Goal: Navigation & Orientation: Find specific page/section

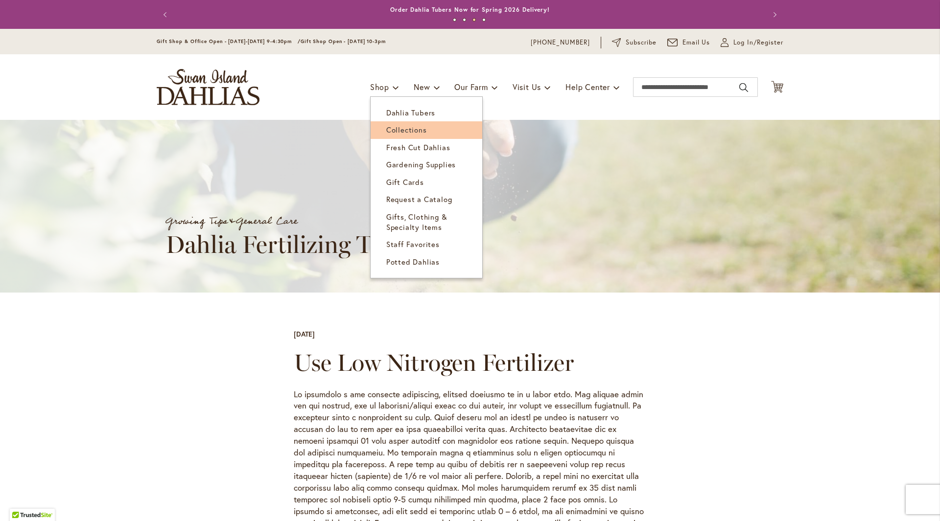
click at [378, 133] on link "Collections" at bounding box center [426, 129] width 112 height 17
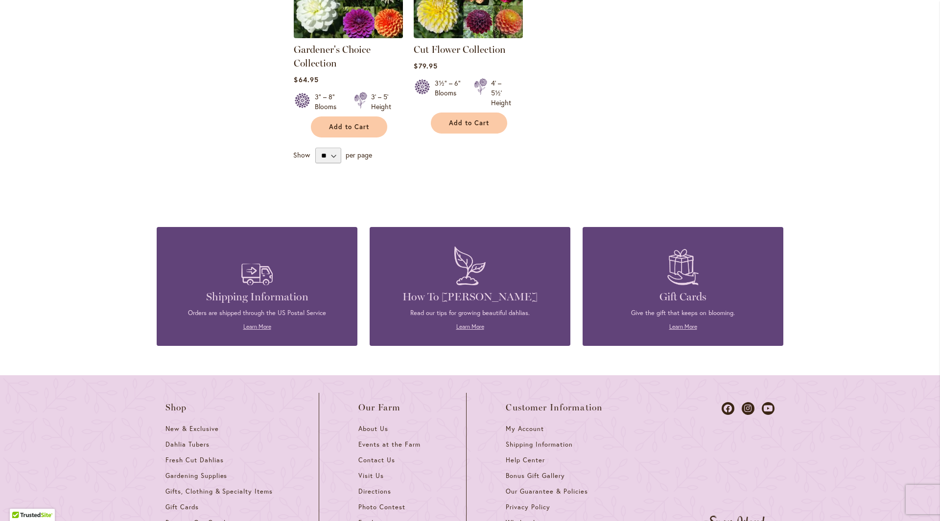
scroll to position [627, 0]
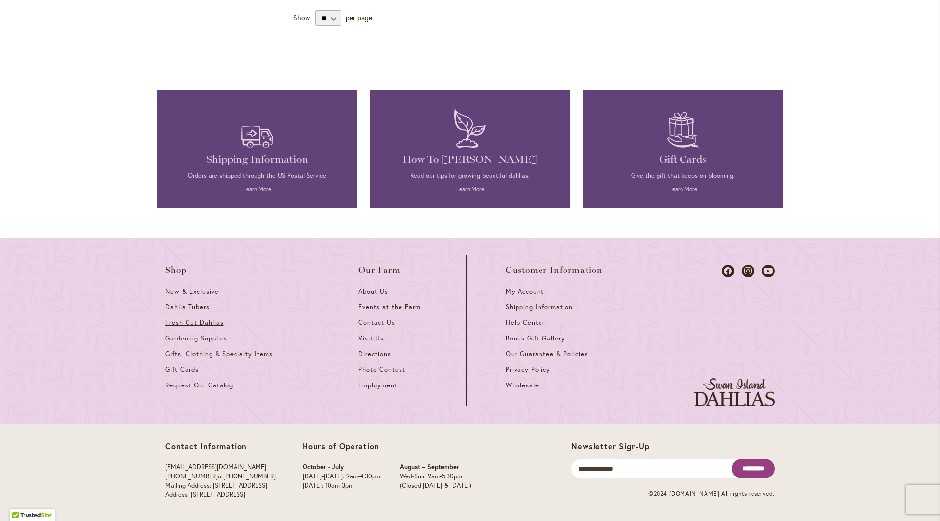
click at [199, 322] on span "Fresh Cut Dahlias" at bounding box center [194, 323] width 58 height 8
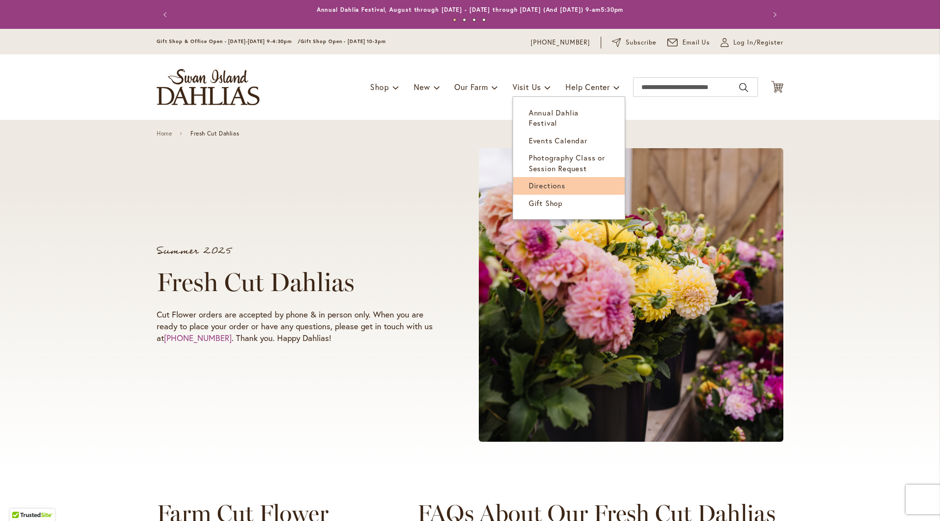
click at [557, 181] on span "Directions" at bounding box center [547, 186] width 37 height 10
